Goal: Obtain resource: Obtain resource

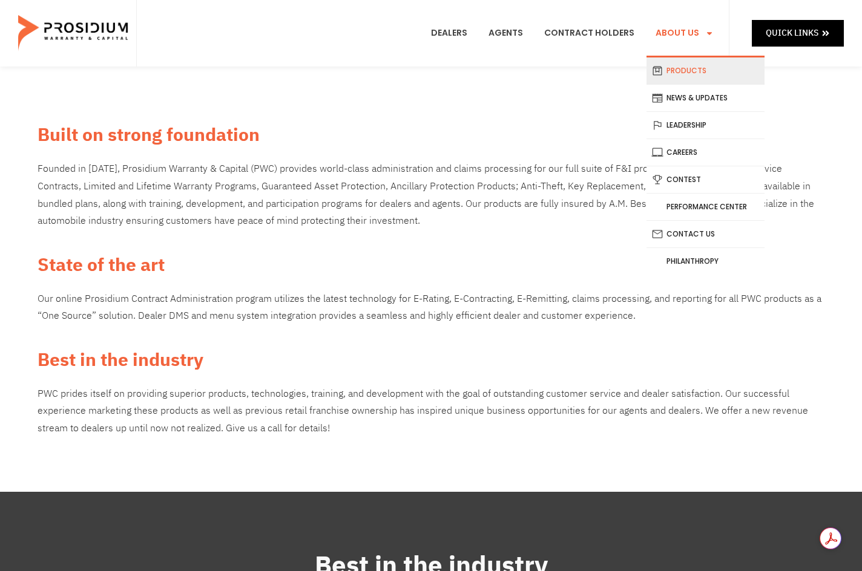
click at [678, 64] on link "Products" at bounding box center [705, 70] width 118 height 27
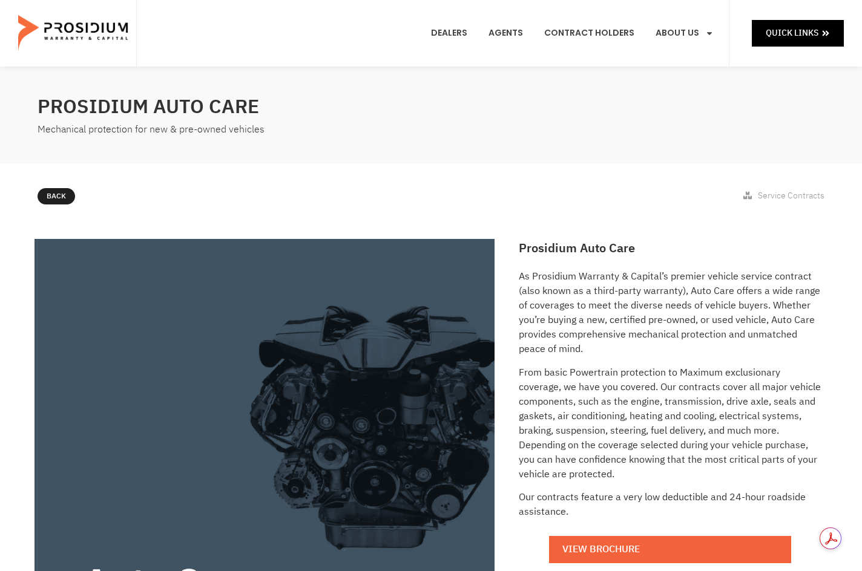
click at [629, 211] on e-page-transition at bounding box center [431, 285] width 862 height 571
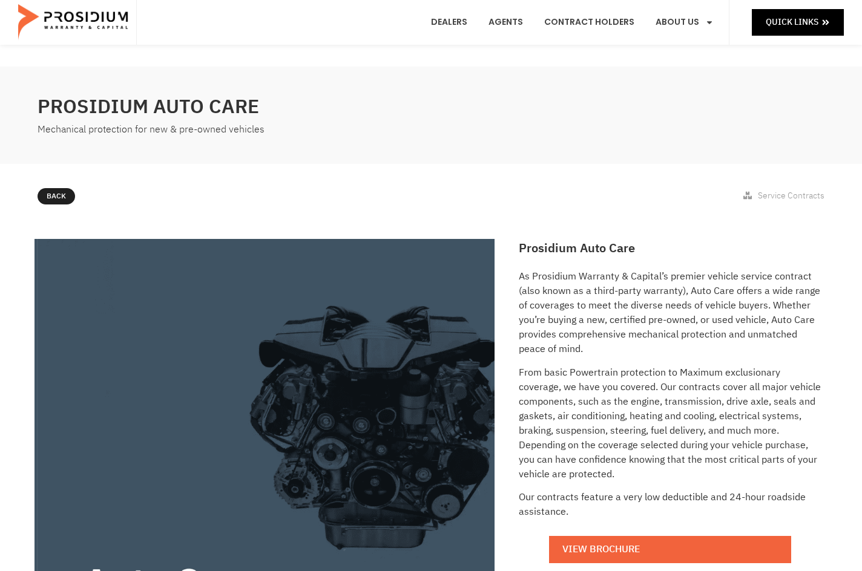
click at [679, 365] on p "From basic Powertrain protection to Maximum exclusionary coverage, we have you …" at bounding box center [670, 423] width 303 height 116
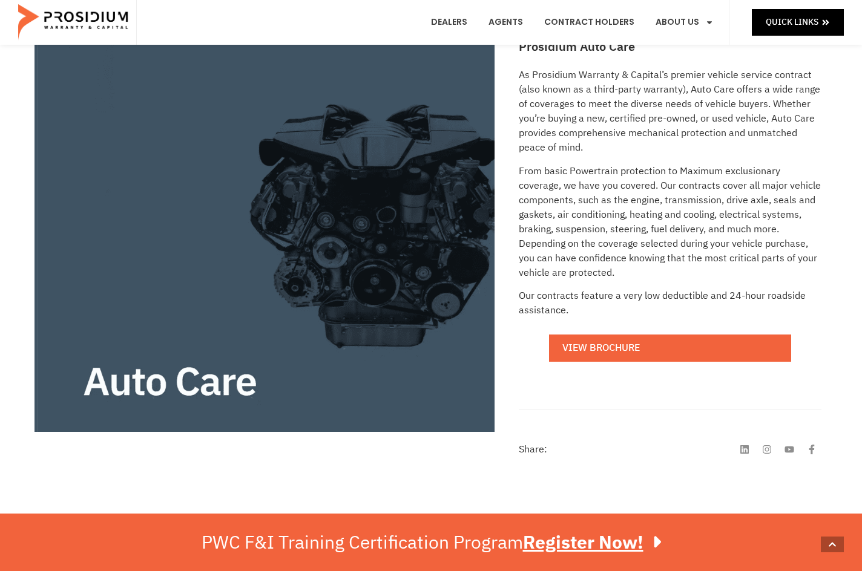
click at [632, 388] on div "Prosidium Auto Care As Prosidium Warranty & Capital’s premier vehicle service c…" at bounding box center [669, 248] width 315 height 434
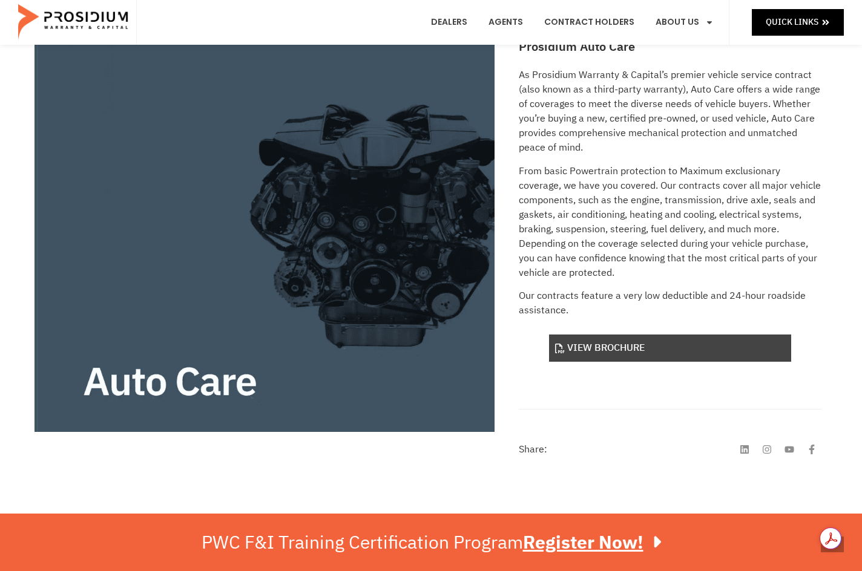
click at [618, 349] on link "View Brochure" at bounding box center [670, 348] width 242 height 27
